Goal: Check status: Check status

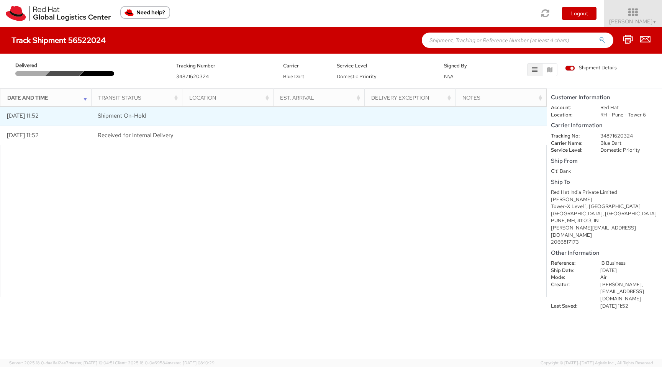
click at [128, 115] on span "Shipment On-Hold" at bounding box center [122, 116] width 49 height 8
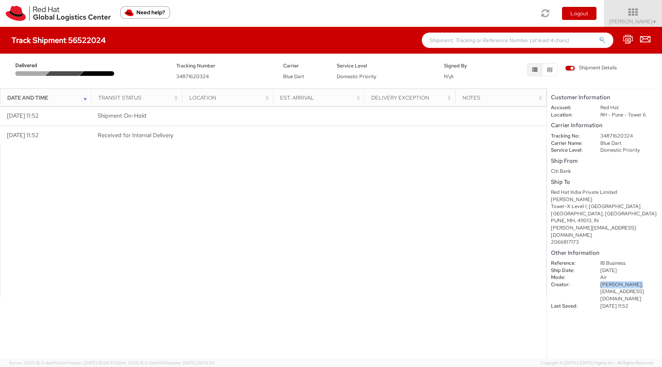
drag, startPoint x: 600, startPoint y: 271, endPoint x: 631, endPoint y: 270, distance: 31.5
click at [631, 281] on dd "[PERSON_NAME], [PERSON_NAME][EMAIL_ADDRESS][DOMAIN_NAME]" at bounding box center [629, 291] width 69 height 21
click at [647, 260] on dd "IB Business" at bounding box center [629, 263] width 69 height 7
click at [616, 281] on span "[PERSON_NAME]," at bounding box center [622, 284] width 43 height 7
drag, startPoint x: 630, startPoint y: 271, endPoint x: 598, endPoint y: 273, distance: 31.8
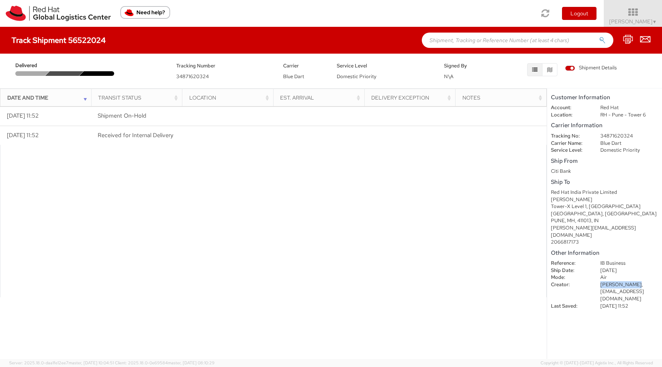
click at [598, 281] on dd "[PERSON_NAME], [PERSON_NAME][EMAIL_ADDRESS][DOMAIN_NAME]" at bounding box center [629, 291] width 69 height 21
copy span "[PERSON_NAME]"
